Goal: Task Accomplishment & Management: Complete application form

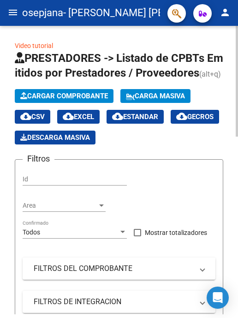
click at [54, 100] on span "Cargar Comprobante" at bounding box center [64, 96] width 88 height 8
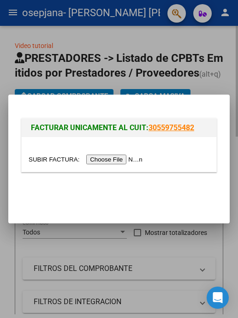
click at [176, 69] on div at bounding box center [119, 159] width 238 height 318
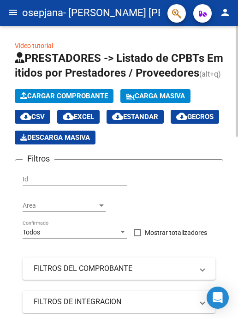
scroll to position [252, 0]
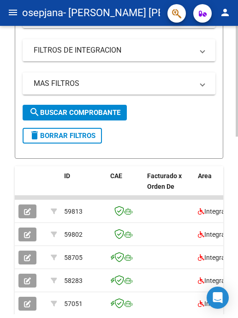
click at [21, 218] on button "button" at bounding box center [27, 212] width 18 height 14
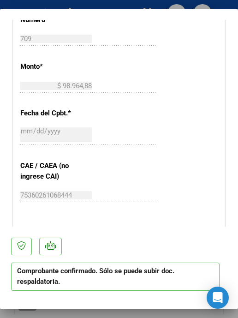
scroll to position [693, 0]
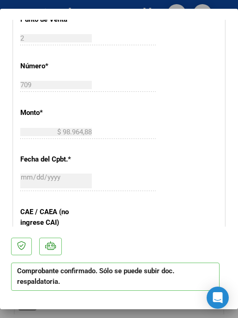
click at [15, 317] on div at bounding box center [119, 159] width 238 height 318
type input "$ 0,00"
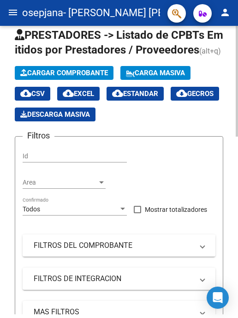
scroll to position [21, 0]
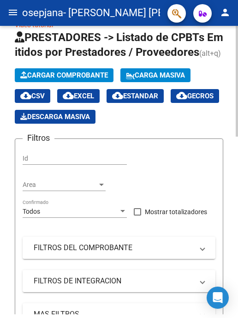
click at [61, 79] on span "Cargar Comprobante" at bounding box center [64, 75] width 88 height 8
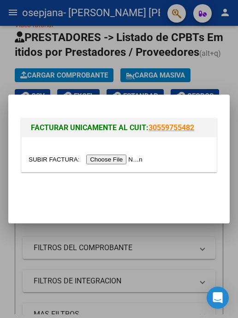
click at [118, 158] on input "file" at bounding box center [87, 160] width 117 height 10
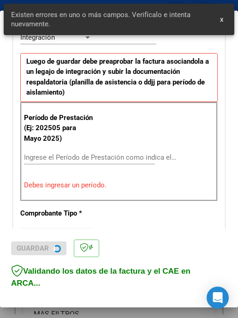
scroll to position [227, 0]
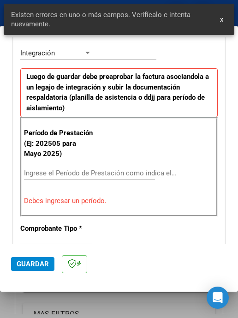
click at [127, 172] on div "Ingrese el Período de Prestación como indica el ejemplo" at bounding box center [100, 173] width 152 height 14
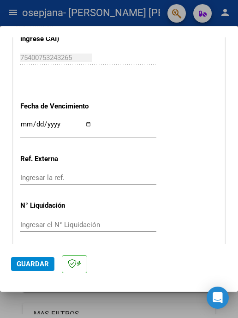
scroll to position [676, 0]
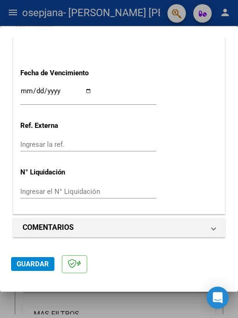
type input "202509"
click at [37, 263] on span "Guardar" at bounding box center [33, 264] width 32 height 8
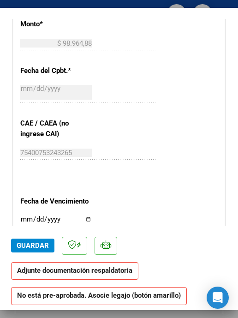
scroll to position [554, 0]
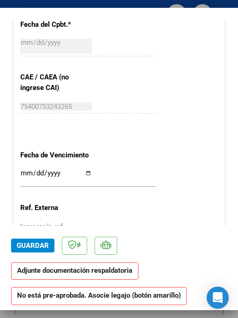
click at [91, 173] on input "Ingresar la fecha" at bounding box center [56, 176] width 72 height 15
click at [89, 172] on input "[DATE]" at bounding box center [56, 176] width 72 height 15
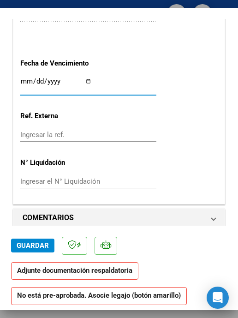
scroll to position [647, 0]
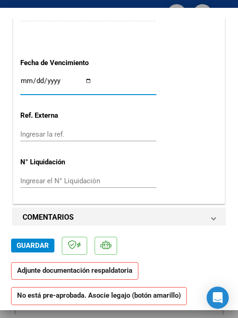
click at [89, 81] on input "[DATE]" at bounding box center [56, 84] width 72 height 15
type input "[DATE]"
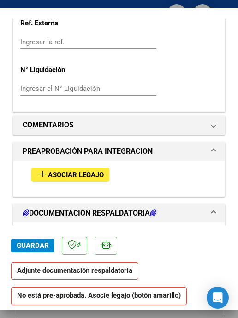
scroll to position [831, 0]
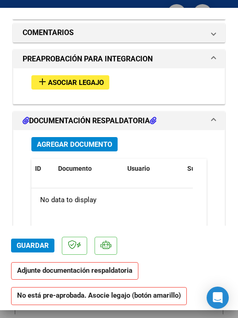
click at [100, 88] on button "add Asociar Legajo" at bounding box center [70, 82] width 78 height 14
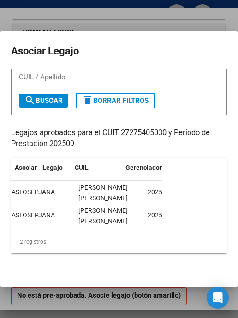
scroll to position [0, 0]
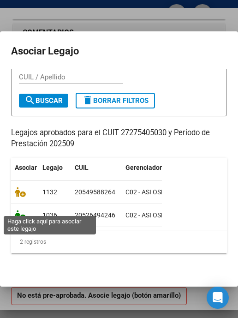
click at [16, 210] on icon at bounding box center [20, 215] width 11 height 10
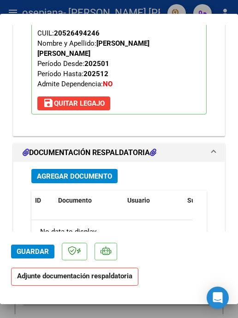
scroll to position [1016, 0]
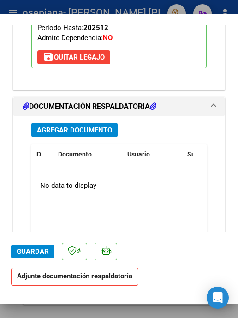
click at [97, 129] on span "Agregar Documento" at bounding box center [74, 130] width 75 height 8
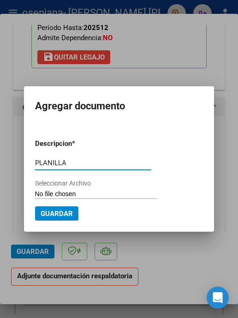
type input "PLANILLA"
click at [46, 193] on input "Seleccionar Archivo" at bounding box center [96, 194] width 122 height 9
type input "C:\fakepath\PLANILLA-[PERSON_NAME]-PSM-SEPTIEMBRE2025.pdf"
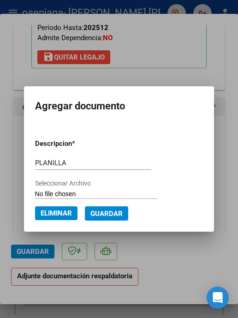
click at [123, 208] on button "Guardar" at bounding box center [106, 213] width 43 height 14
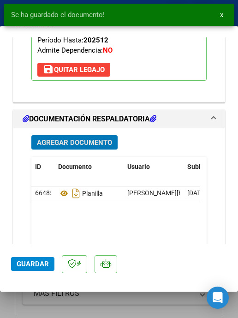
click at [34, 261] on span "Guardar" at bounding box center [33, 264] width 32 height 8
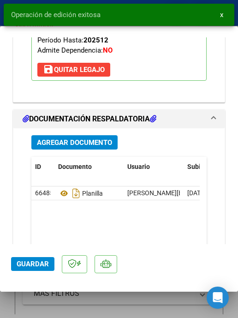
click at [77, 309] on div at bounding box center [119, 159] width 238 height 318
